Goal: Navigation & Orientation: Find specific page/section

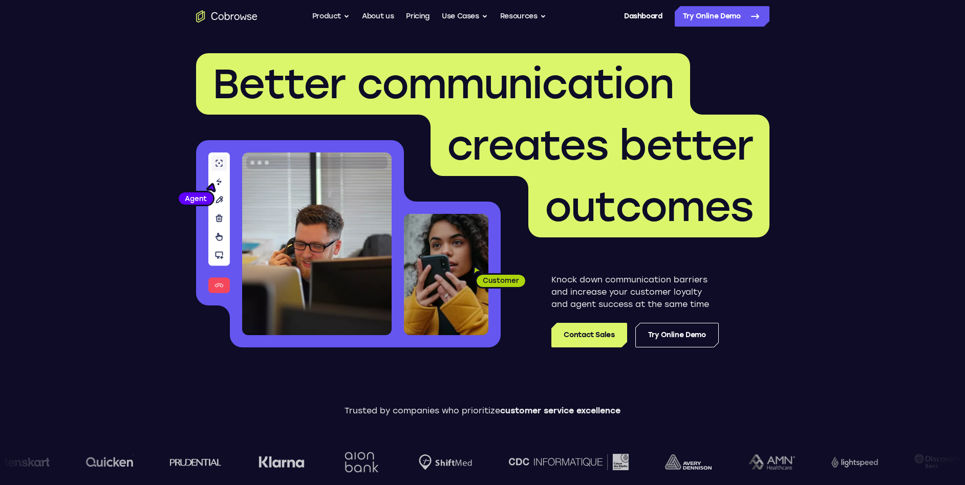
click at [658, 109] on span "Better communication" at bounding box center [443, 83] width 494 height 61
click at [696, 21] on link "Try Online Demo" at bounding box center [722, 16] width 95 height 20
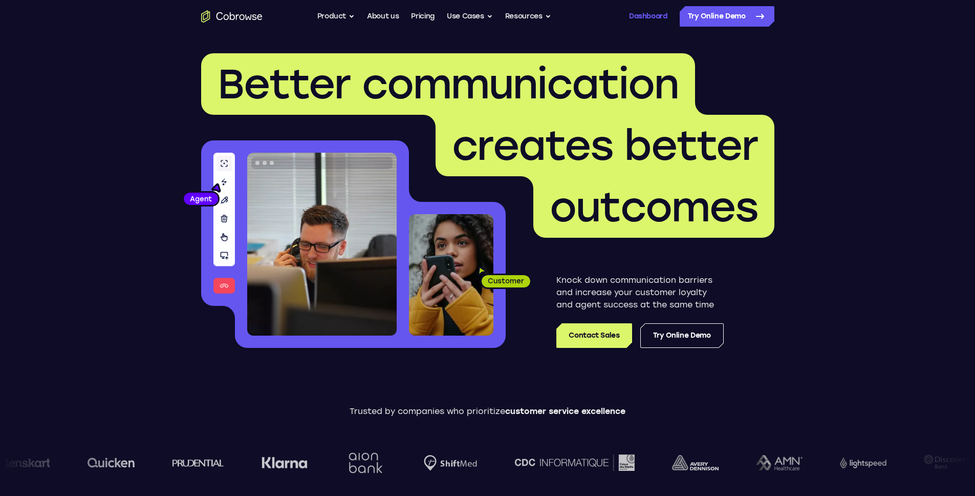
click at [639, 16] on link "Dashboard" at bounding box center [648, 16] width 38 height 20
